Goal: Transaction & Acquisition: Obtain resource

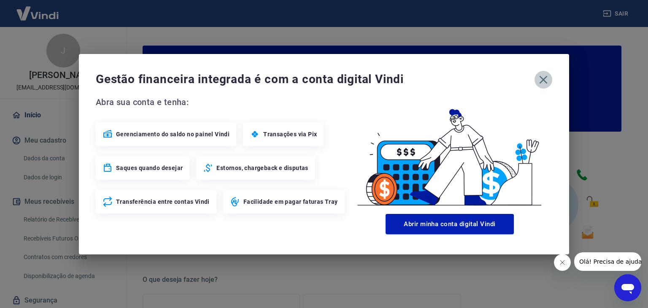
click at [545, 81] on icon "button" at bounding box center [544, 80] width 8 height 8
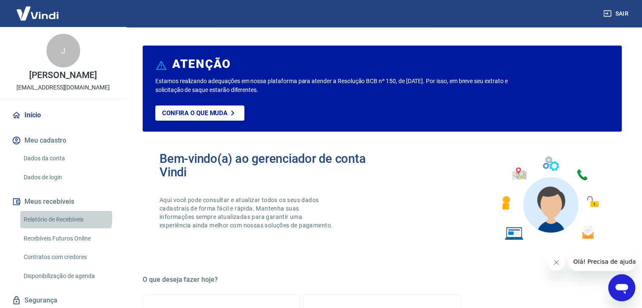
click at [65, 227] on link "Relatório de Recebíveis" at bounding box center [68, 219] width 96 height 17
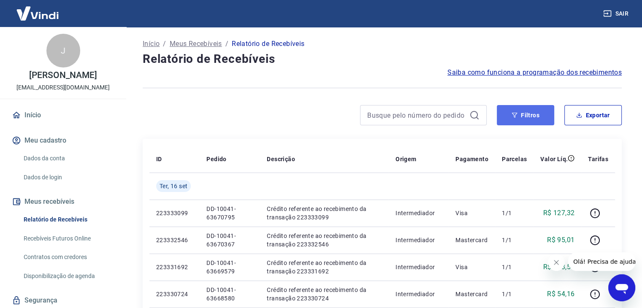
click at [533, 117] on button "Filtros" at bounding box center [525, 115] width 57 height 20
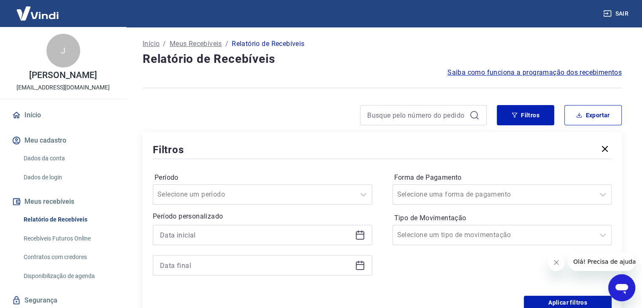
click at [361, 237] on icon at bounding box center [360, 235] width 10 height 10
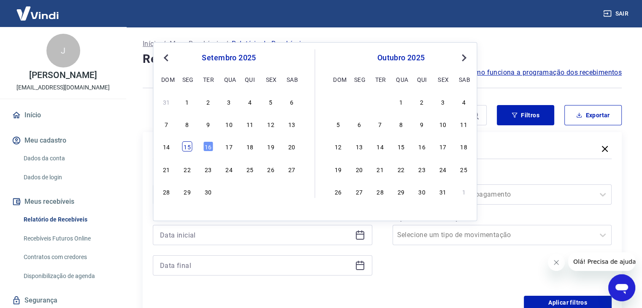
click at [188, 144] on div "15" at bounding box center [187, 146] width 10 height 10
type input "[DATE]"
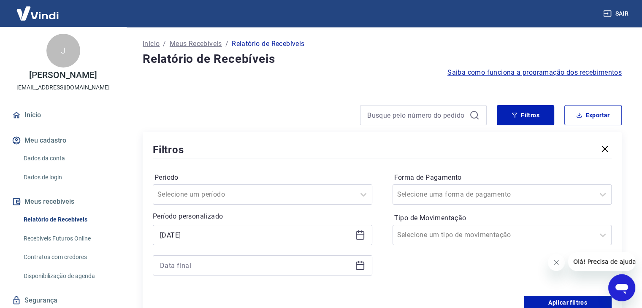
click at [360, 267] on icon at bounding box center [360, 265] width 10 height 10
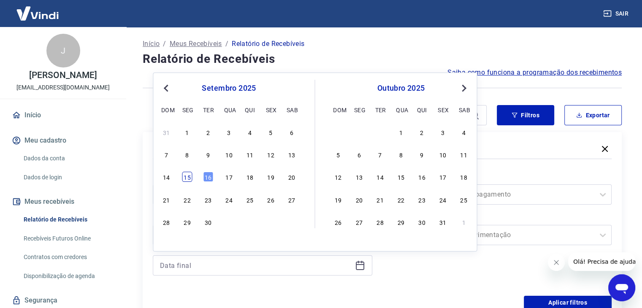
click at [187, 177] on div "15" at bounding box center [187, 177] width 10 height 10
type input "[DATE]"
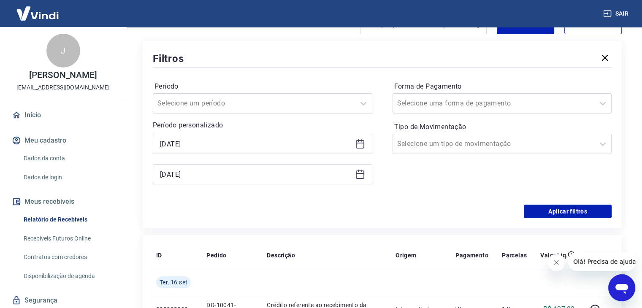
scroll to position [127, 0]
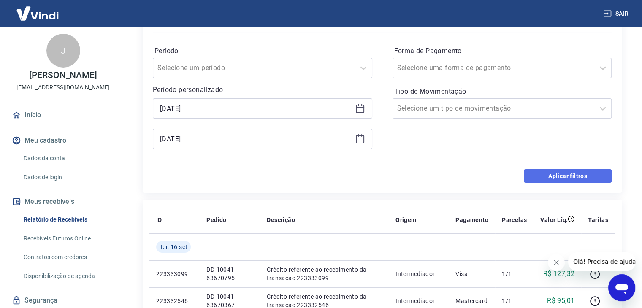
click at [574, 178] on button "Aplicar filtros" at bounding box center [568, 176] width 88 height 14
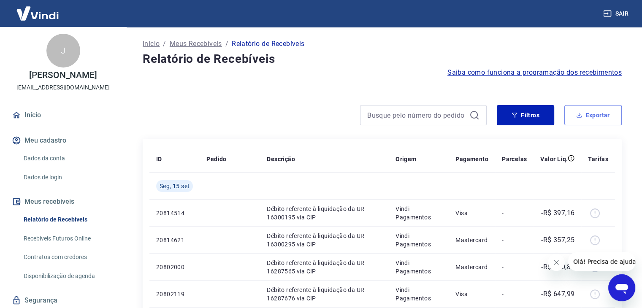
click at [588, 116] on button "Exportar" at bounding box center [592, 115] width 57 height 20
type input "[DATE]"
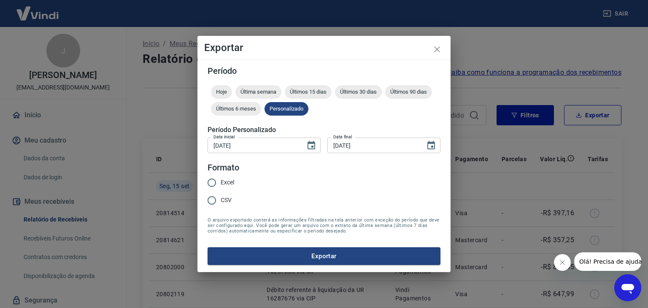
click at [211, 183] on input "Excel" at bounding box center [212, 183] width 18 height 18
radio input "true"
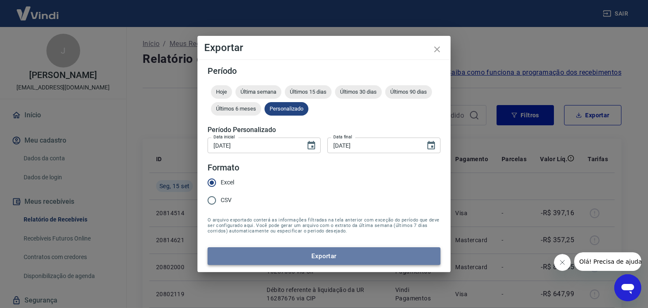
click at [255, 252] on button "Exportar" at bounding box center [324, 256] width 233 height 18
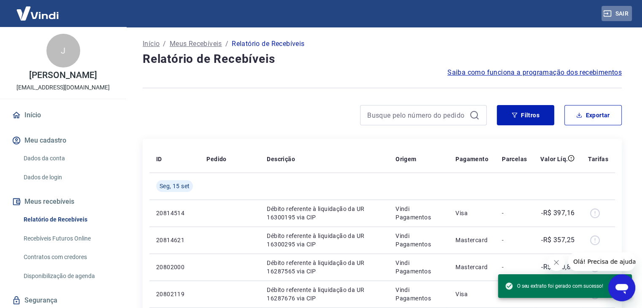
click at [612, 11] on button "Sair" at bounding box center [616, 14] width 30 height 16
